Goal: Entertainment & Leisure: Browse casually

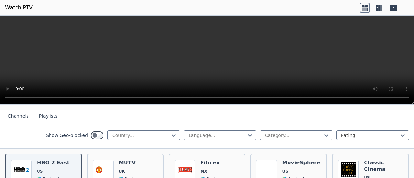
scroll to position [67, 0]
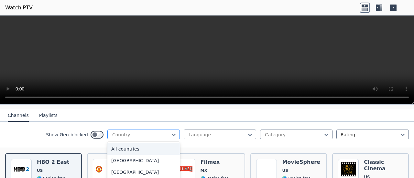
click at [125, 132] on div at bounding box center [141, 135] width 59 height 6
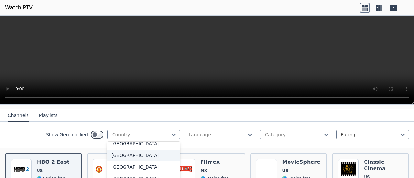
scroll to position [145, 0]
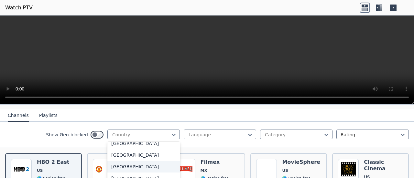
click at [125, 162] on div "[GEOGRAPHIC_DATA]" at bounding box center [143, 167] width 72 height 12
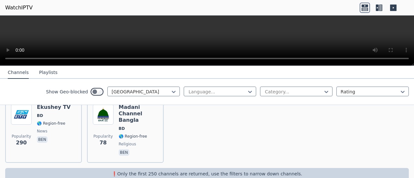
scroll to position [77, 0]
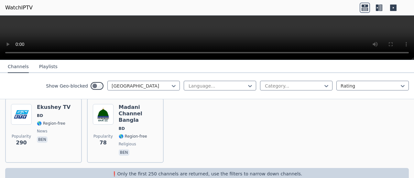
drag, startPoint x: 413, startPoint y: 101, endPoint x: 411, endPoint y: -7, distance: 107.7
click at [411, 0] on html "WatchIPTV WatchIPTV - Free IPTV streams from across the world [DOMAIN_NAME] doe…" at bounding box center [207, 89] width 414 height 178
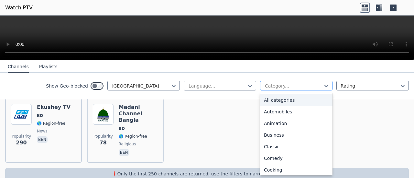
click at [280, 85] on div at bounding box center [293, 86] width 59 height 6
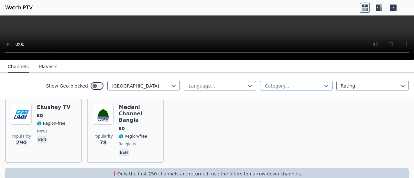
click at [280, 85] on div at bounding box center [293, 86] width 59 height 6
click at [47, 64] on button "Playlists" at bounding box center [48, 67] width 18 height 12
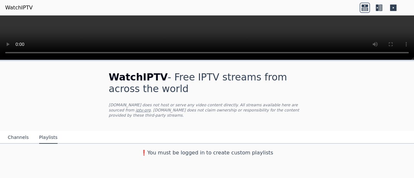
click at [17, 132] on button "Channels" at bounding box center [18, 138] width 21 height 12
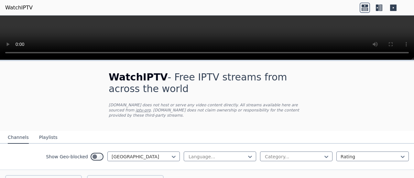
scroll to position [77, 0]
